Goal: Use online tool/utility: Utilize a website feature to perform a specific function

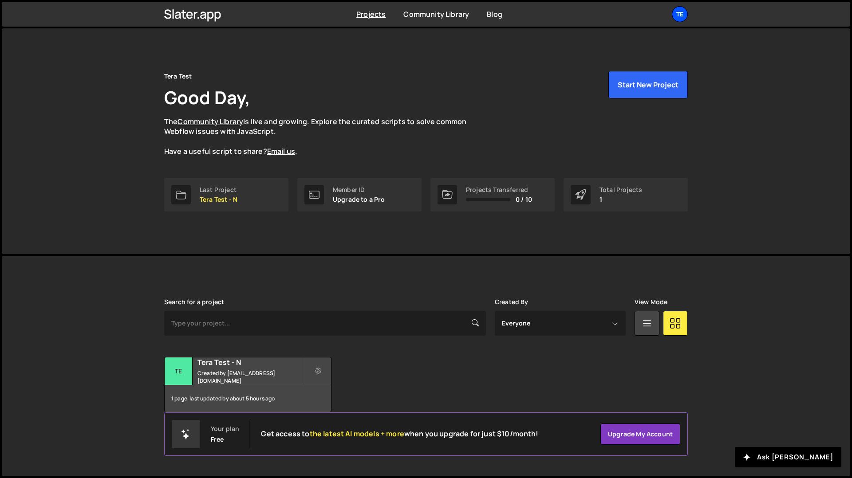
click at [680, 13] on div "Te" at bounding box center [680, 14] width 16 height 16
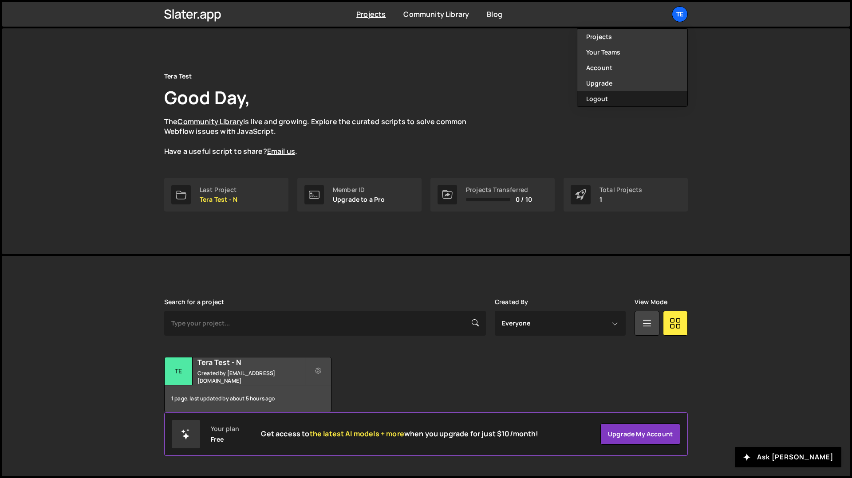
click at [611, 104] on button "Logout" at bounding box center [632, 99] width 110 height 16
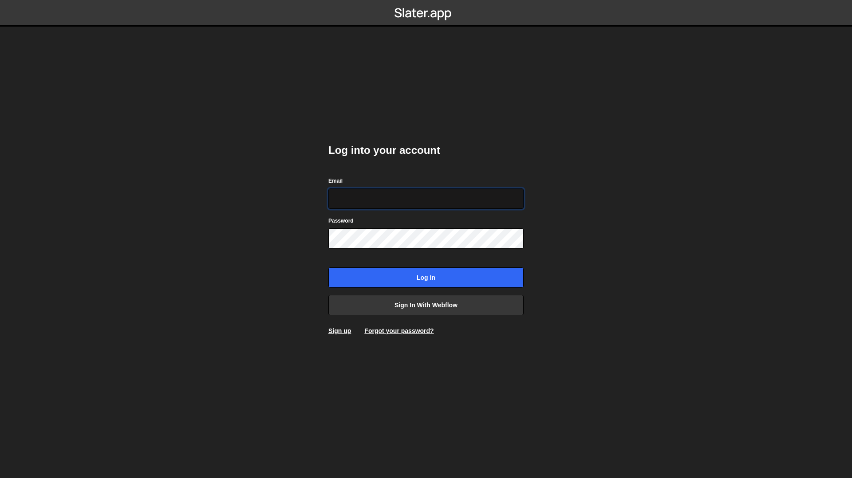
type input "[PERSON_NAME][EMAIL_ADDRESS][PERSON_NAME][DOMAIN_NAME]"
click at [328, 268] on input "Log in" at bounding box center [425, 278] width 195 height 20
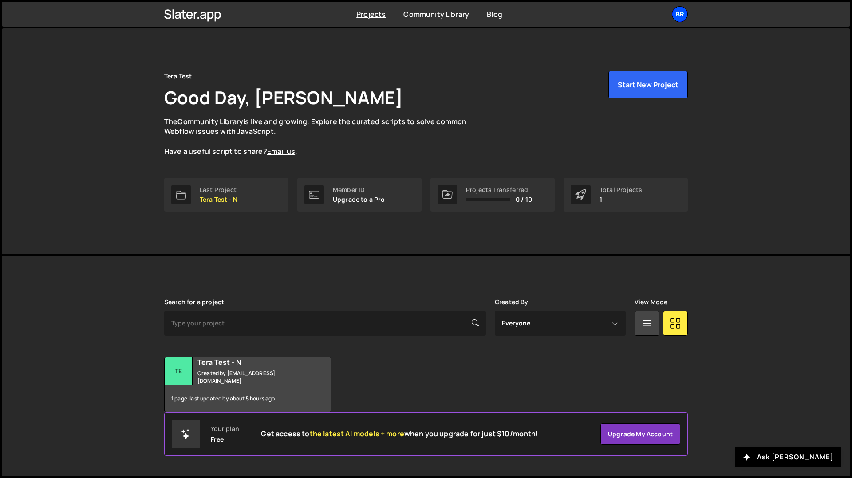
click at [683, 18] on div "Br" at bounding box center [680, 14] width 16 height 16
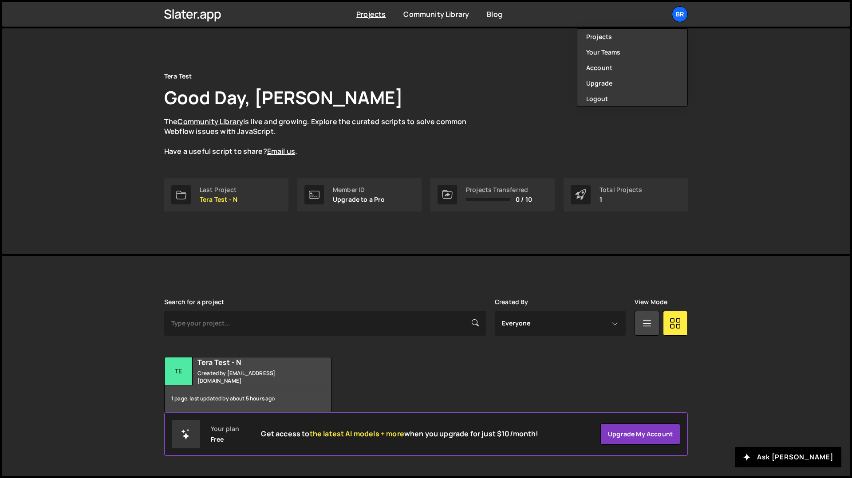
click at [543, 139] on div "Tera Test Good Day, Nikol Churanova The Community Library is live and growing. …" at bounding box center [426, 114] width 524 height 86
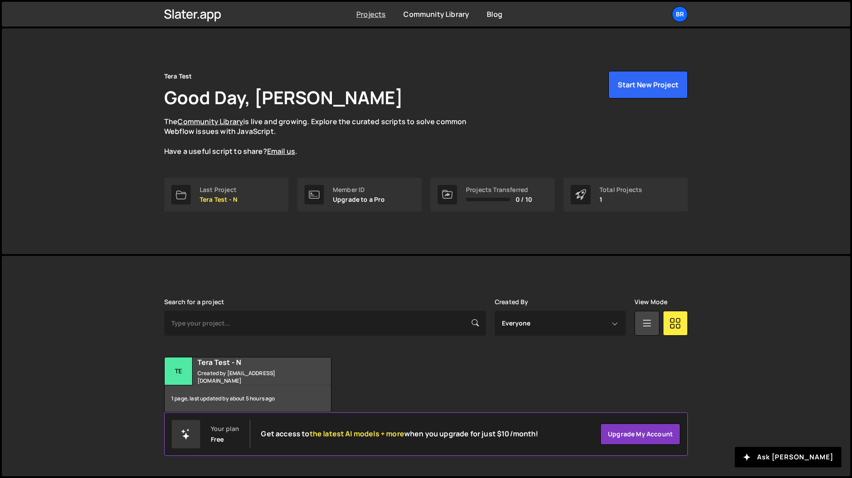
click at [373, 15] on link "Projects" at bounding box center [370, 14] width 29 height 10
click at [682, 18] on div "Br" at bounding box center [680, 14] width 16 height 16
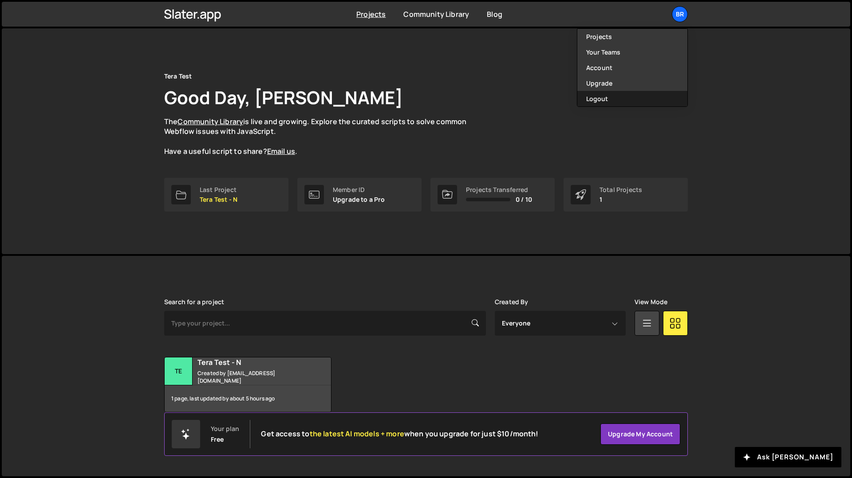
click at [617, 95] on button "Logout" at bounding box center [632, 99] width 110 height 16
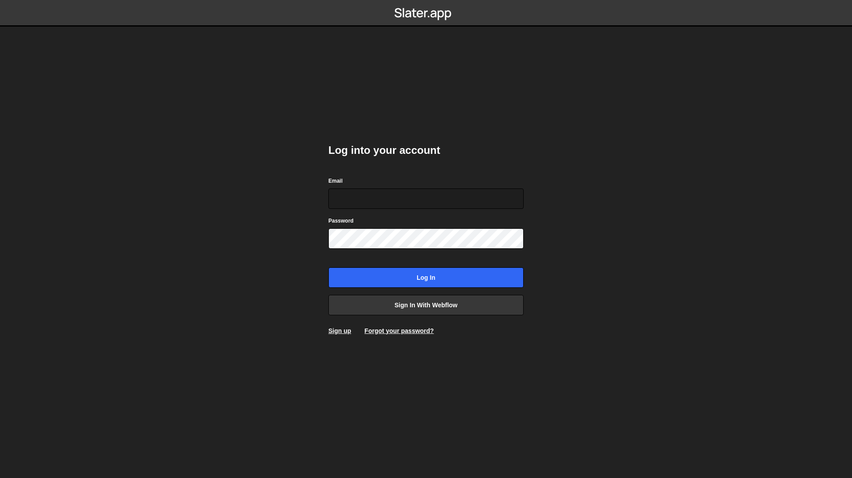
type input "nicole@branda.bg"
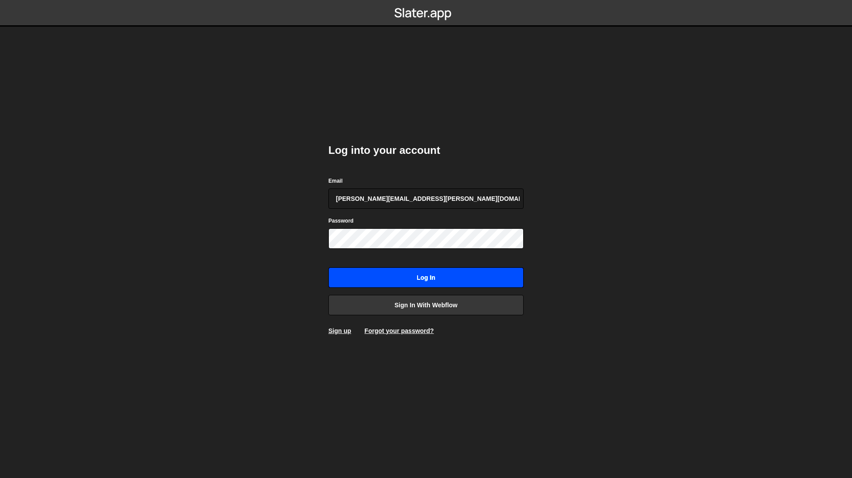
click at [446, 278] on input "Log in" at bounding box center [425, 278] width 195 height 20
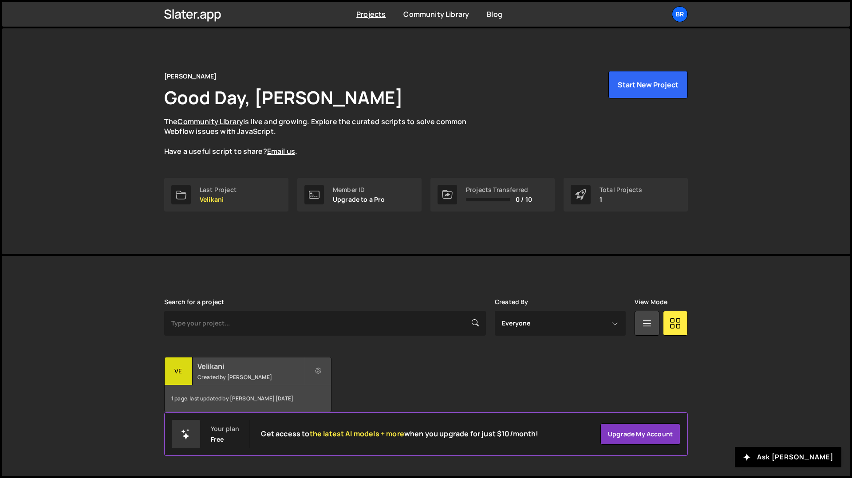
click at [257, 366] on h2 "Velikani" at bounding box center [250, 367] width 107 height 10
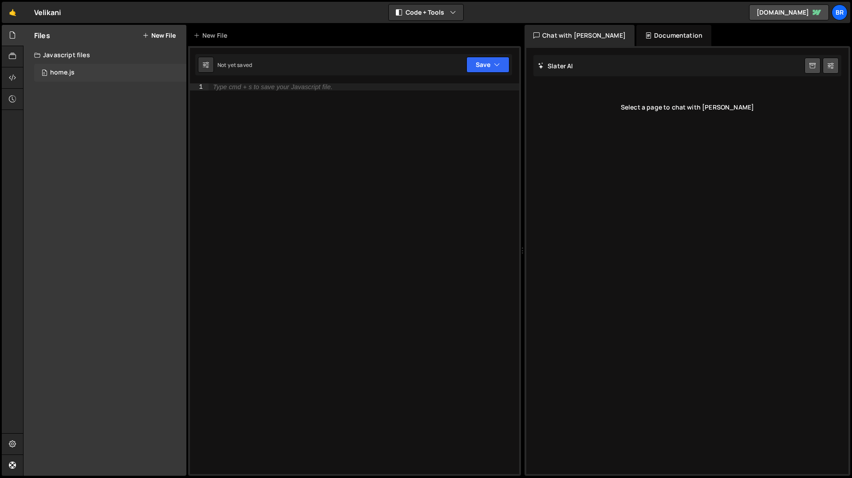
click at [83, 68] on div "0 home.js 0" at bounding box center [110, 73] width 152 height 18
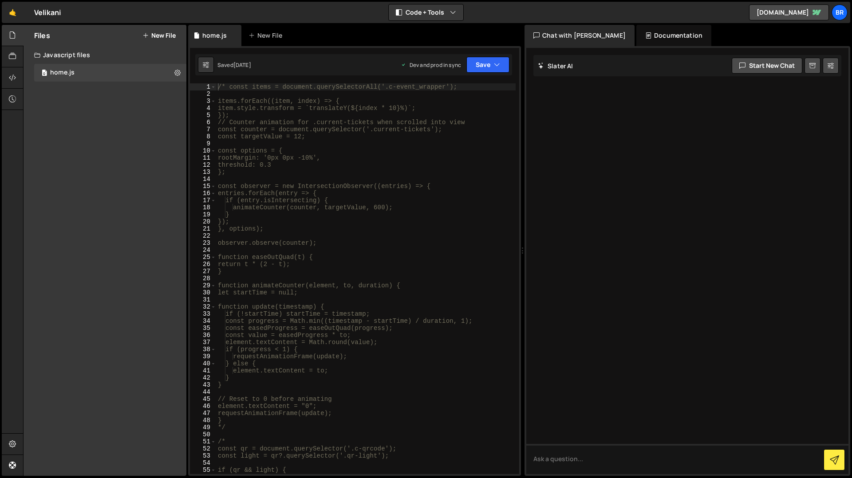
type textarea "threshold: 0.3"
click at [322, 166] on div "/* const items = document.querySelectorAll('.c-event_wrapper'); items.forEach((…" at bounding box center [365, 285] width 299 height 405
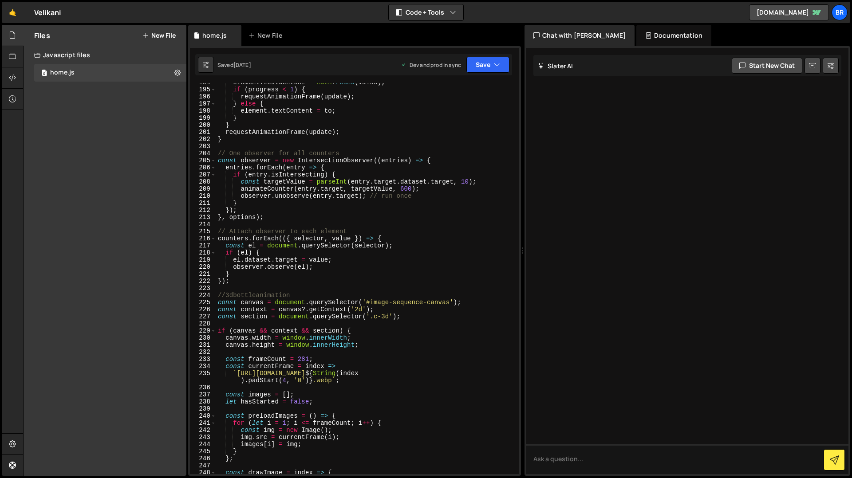
scroll to position [1437, 0]
